Goal: Information Seeking & Learning: Stay updated

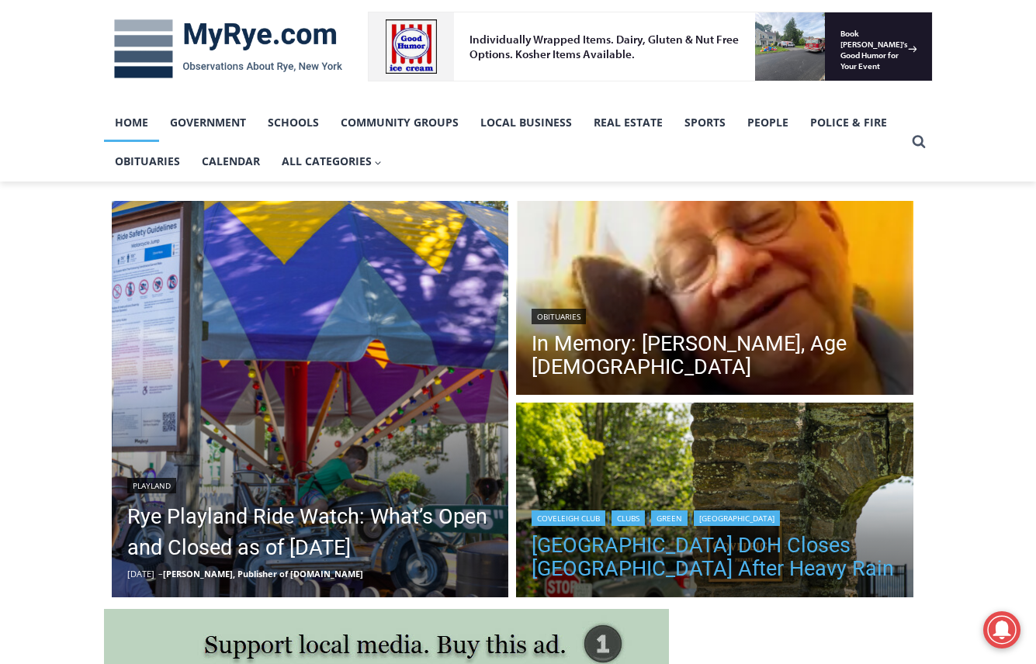
scroll to position [388, 0]
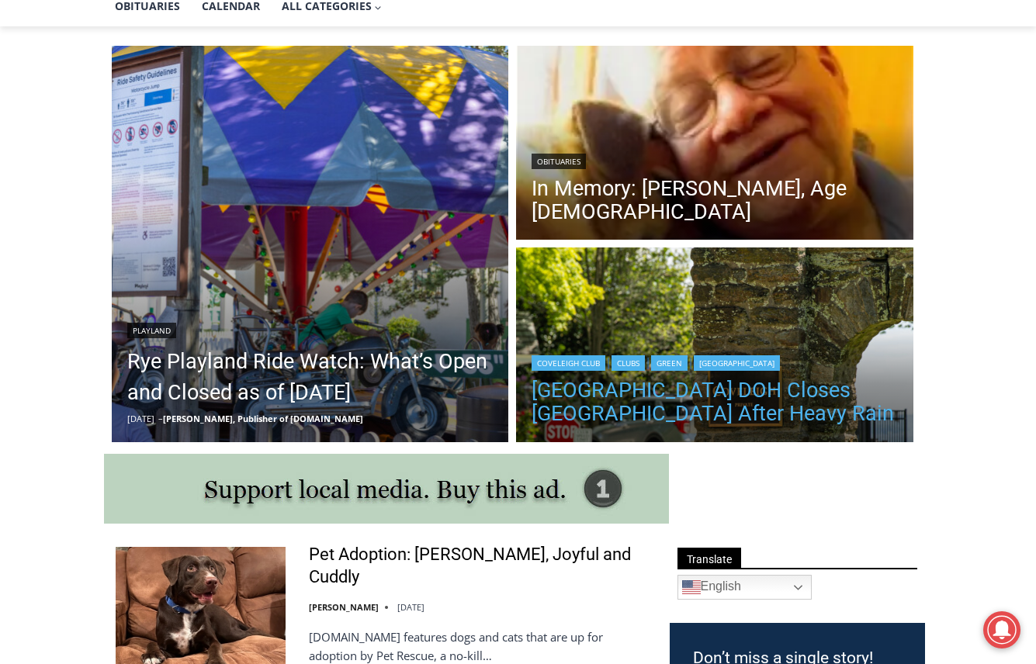
click at [664, 410] on link "[GEOGRAPHIC_DATA] DOH Closes [GEOGRAPHIC_DATA] After Heavy Rain" at bounding box center [715, 402] width 366 height 47
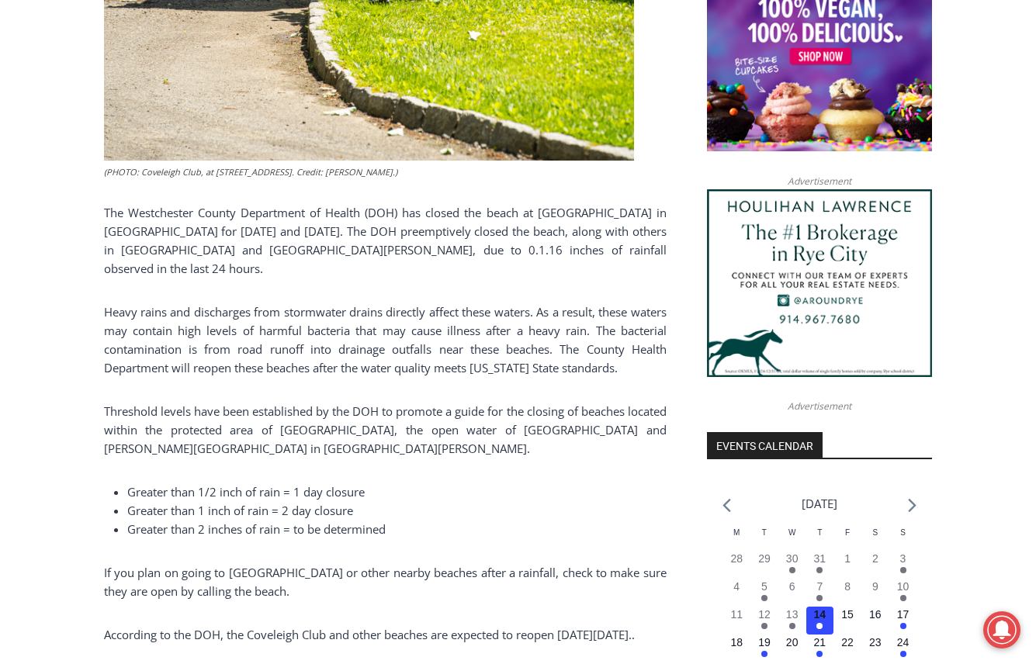
scroll to position [1474, 0]
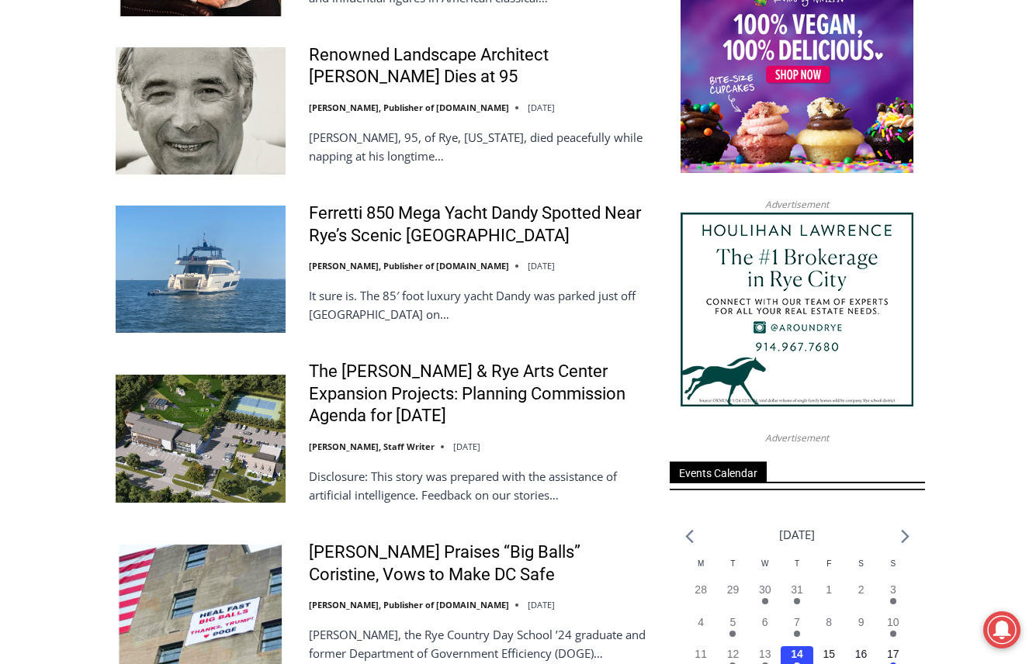
scroll to position [1851, 0]
